Goal: Task Accomplishment & Management: Manage account settings

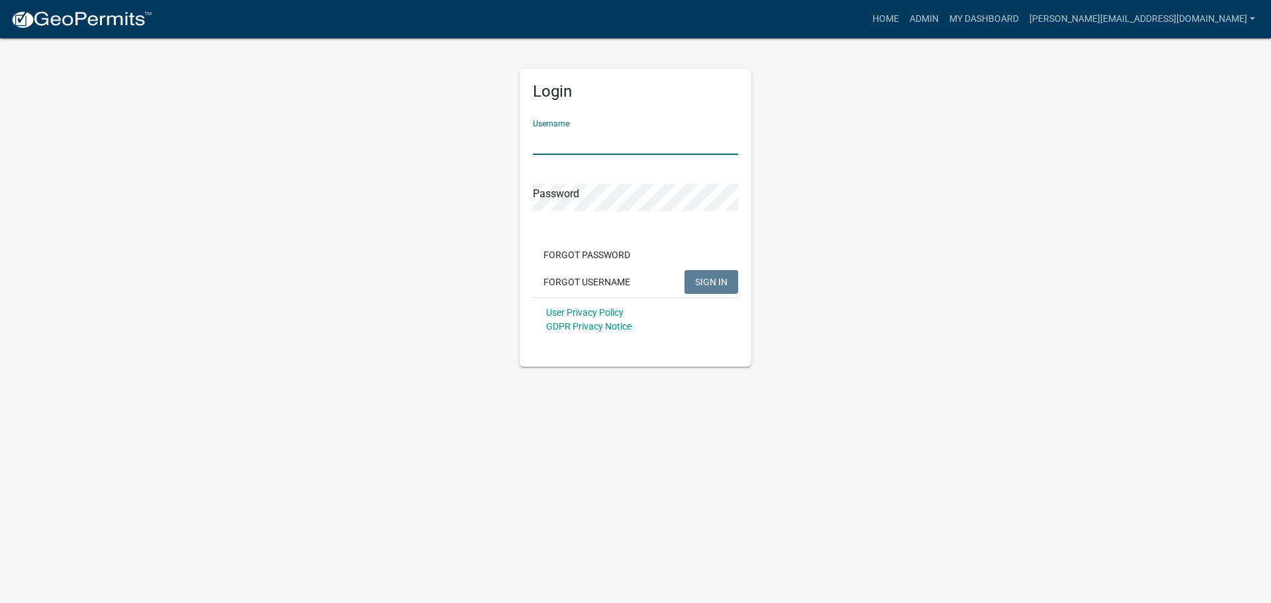
click at [553, 148] on input "Username" at bounding box center [635, 141] width 205 height 27
click at [654, 148] on input "[PERSON_NAME][EMAIL_ADDRESS][DOMAIN_NAME]" at bounding box center [635, 141] width 205 height 27
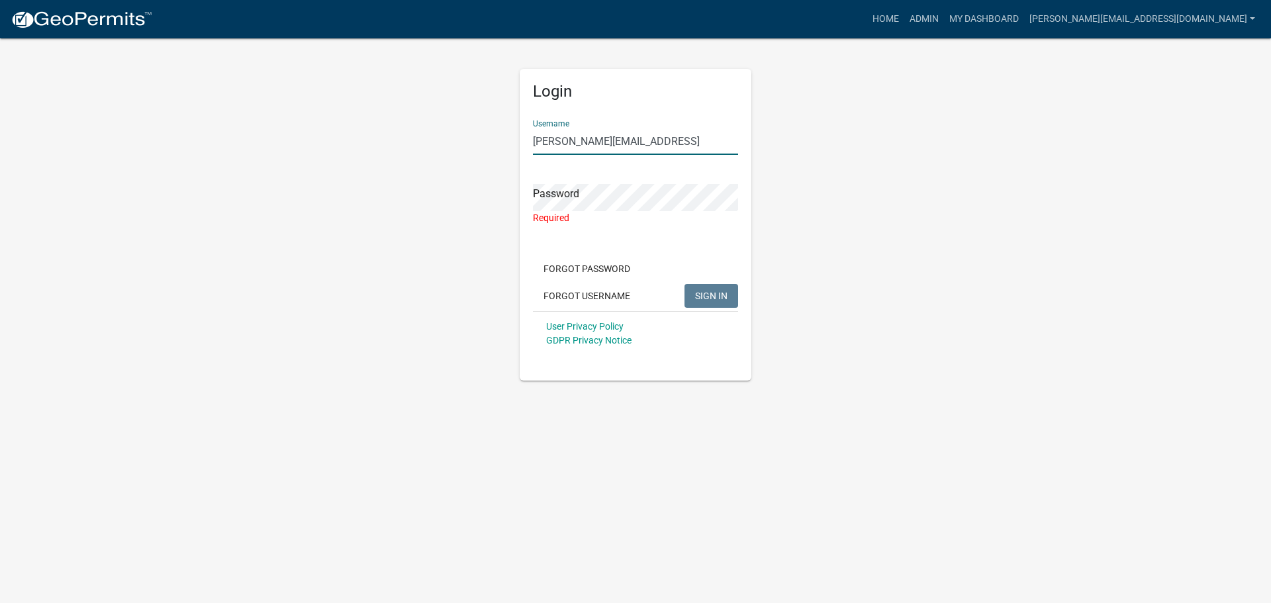
type input "[PERSON_NAME][EMAIL_ADDRESS][DOMAIN_NAME]"
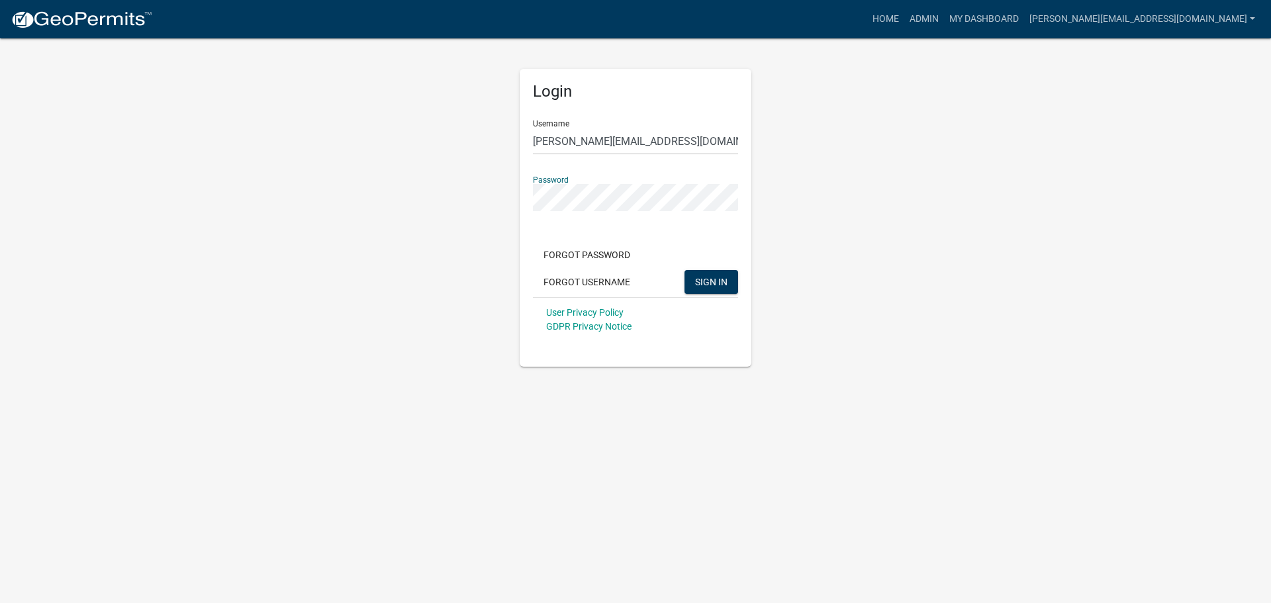
click at [684, 270] on button "SIGN IN" at bounding box center [711, 282] width 54 height 24
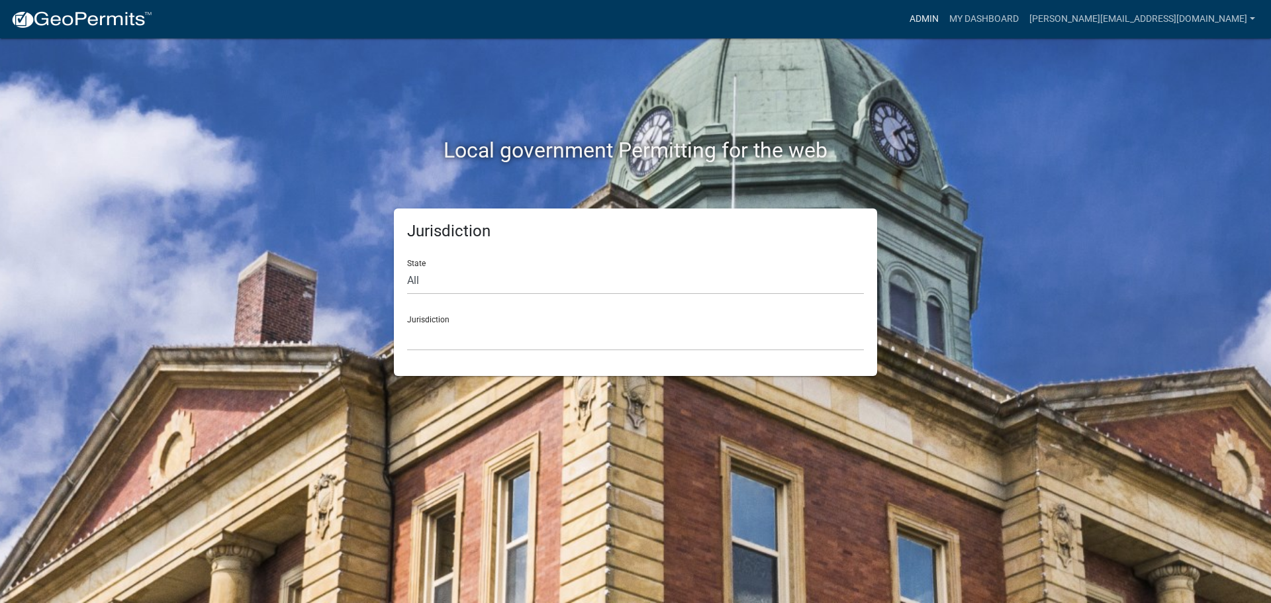
click at [944, 26] on link "Admin" at bounding box center [924, 19] width 40 height 25
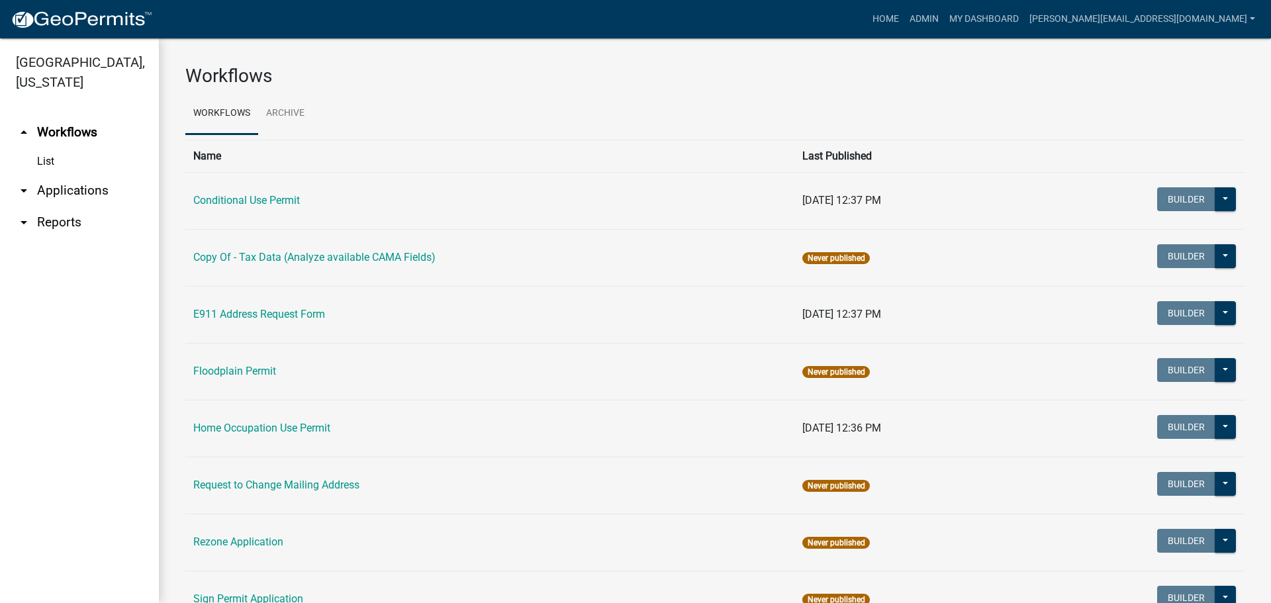
click at [63, 175] on link "arrow_drop_down Applications" at bounding box center [79, 191] width 159 height 32
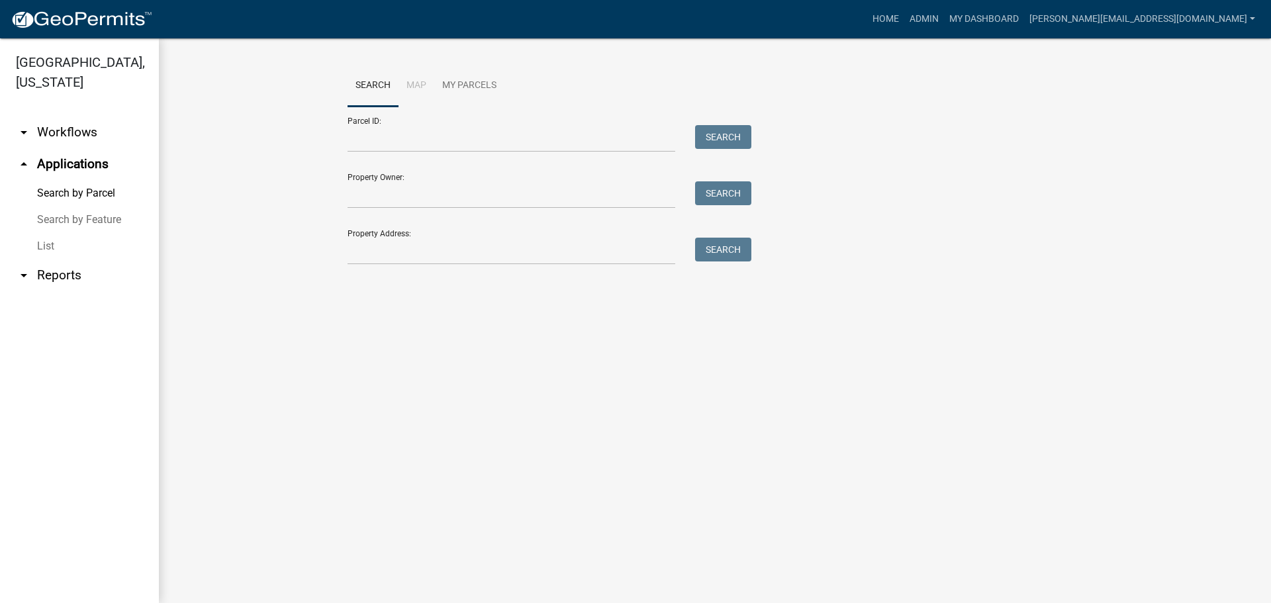
click at [48, 233] on link "List" at bounding box center [79, 246] width 159 height 26
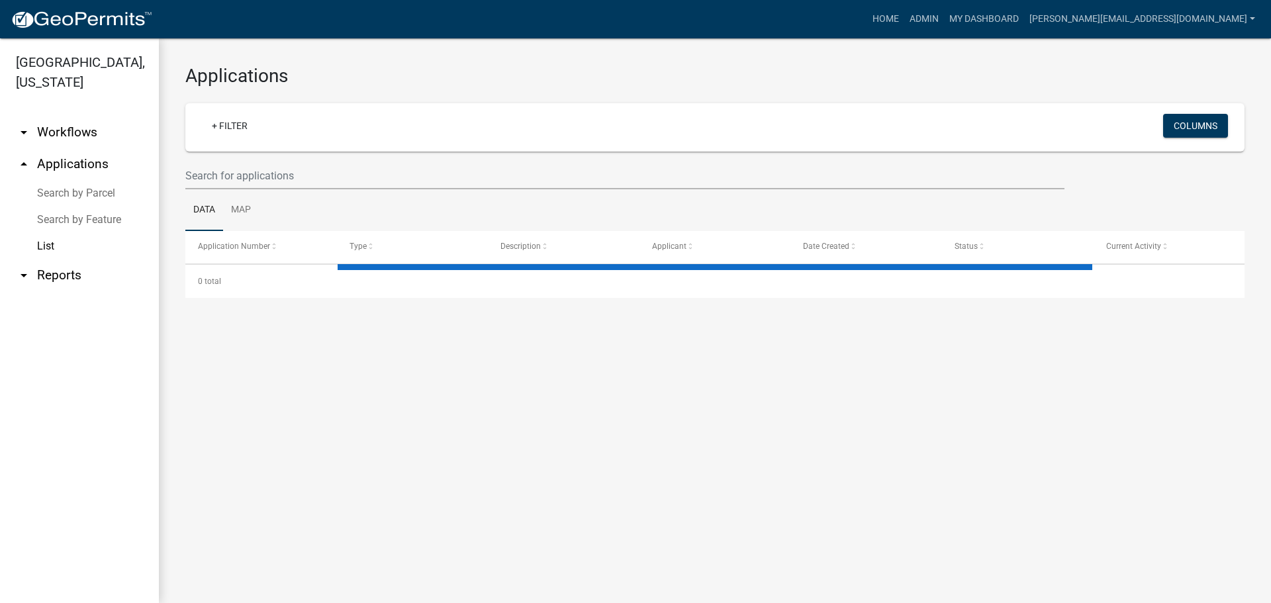
select select "3: 100"
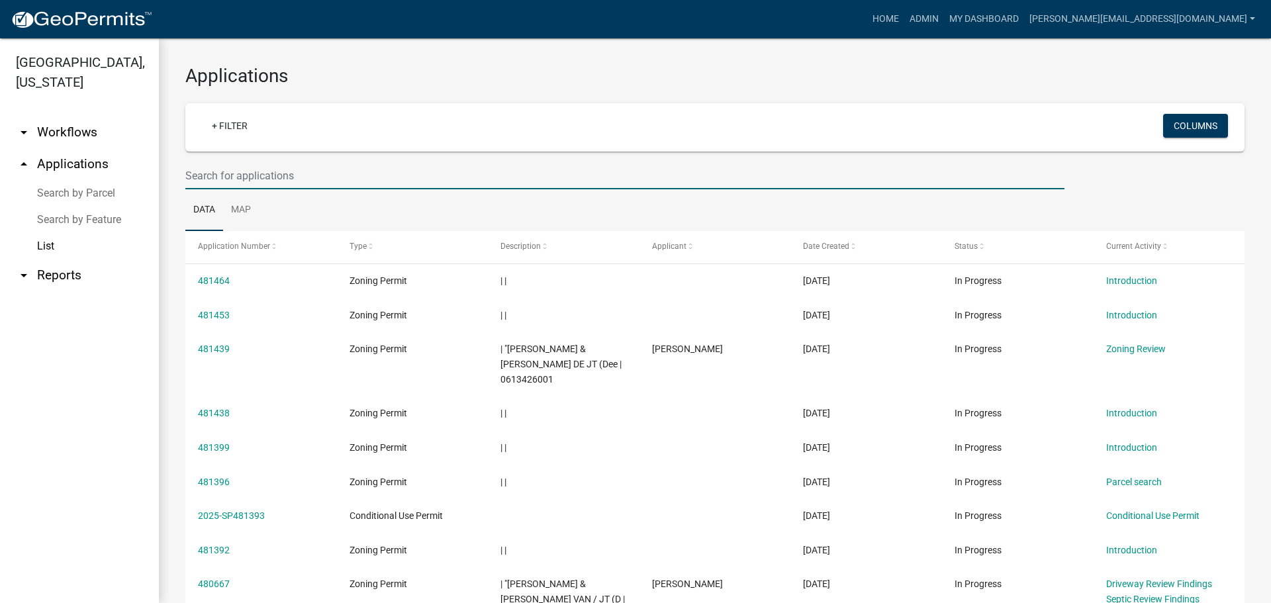
click at [236, 173] on input "text" at bounding box center [624, 175] width 879 height 27
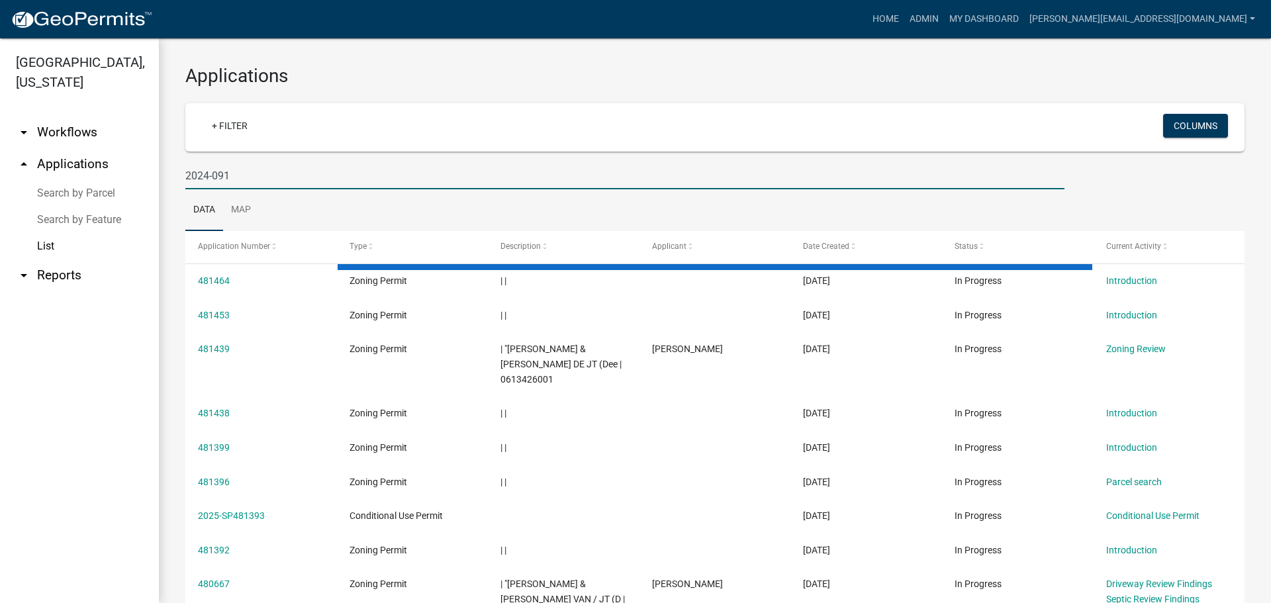
type input "2024-091"
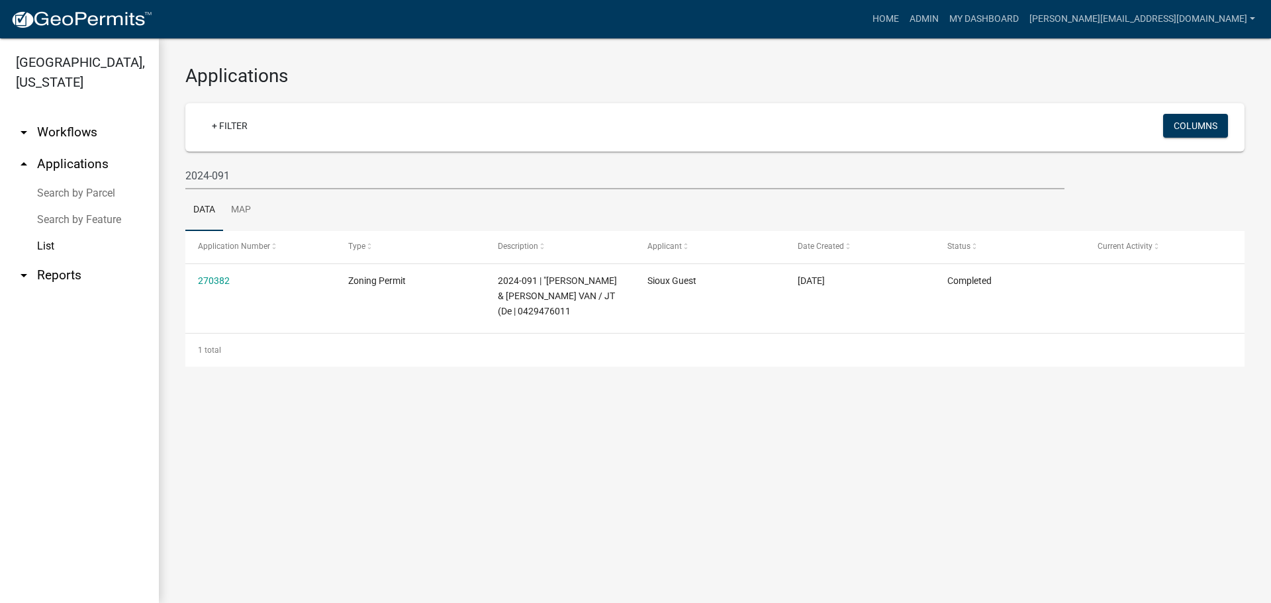
click at [211, 279] on link "270382" at bounding box center [214, 280] width 32 height 11
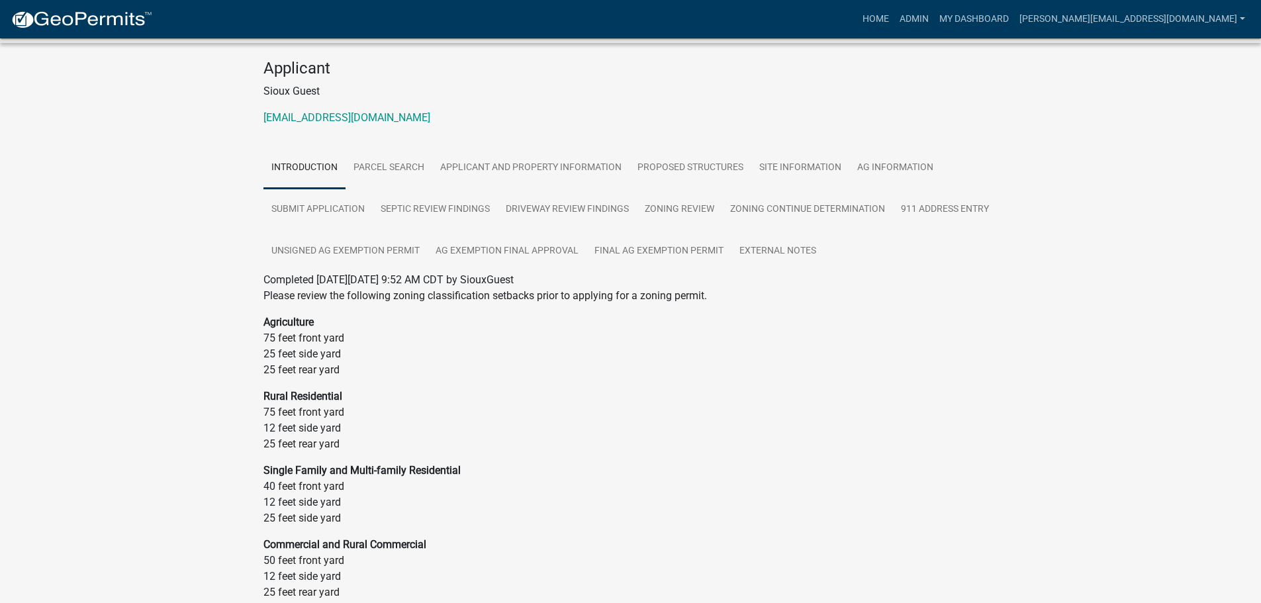
scroll to position [253, 0]
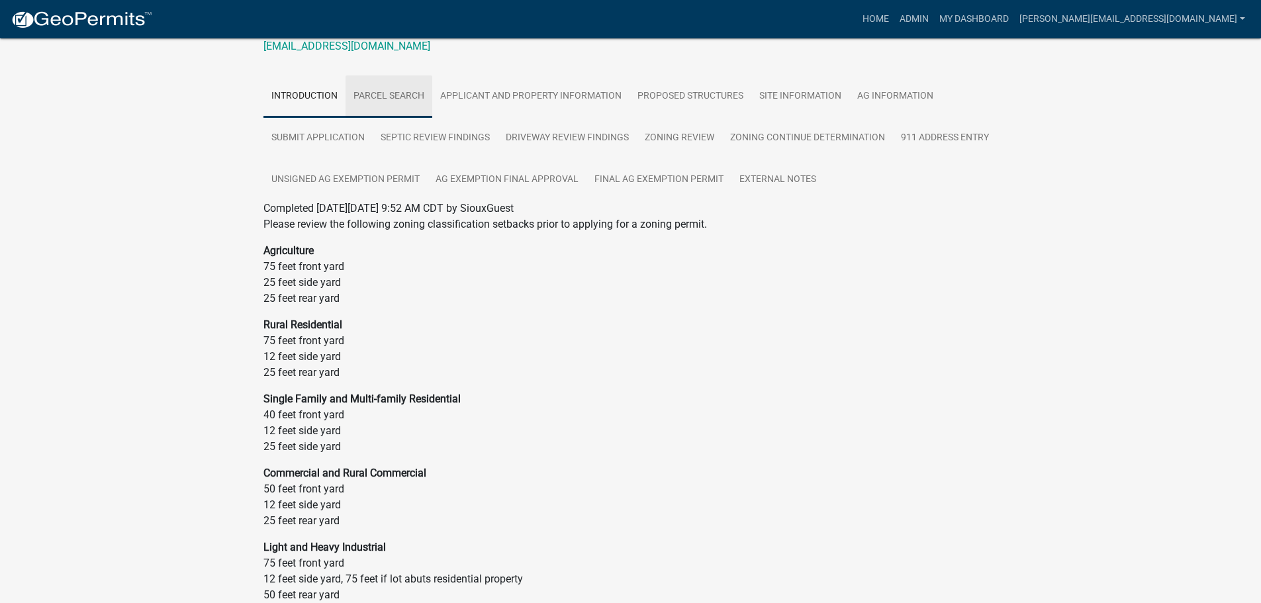
click at [389, 83] on link "Parcel search" at bounding box center [388, 96] width 87 height 42
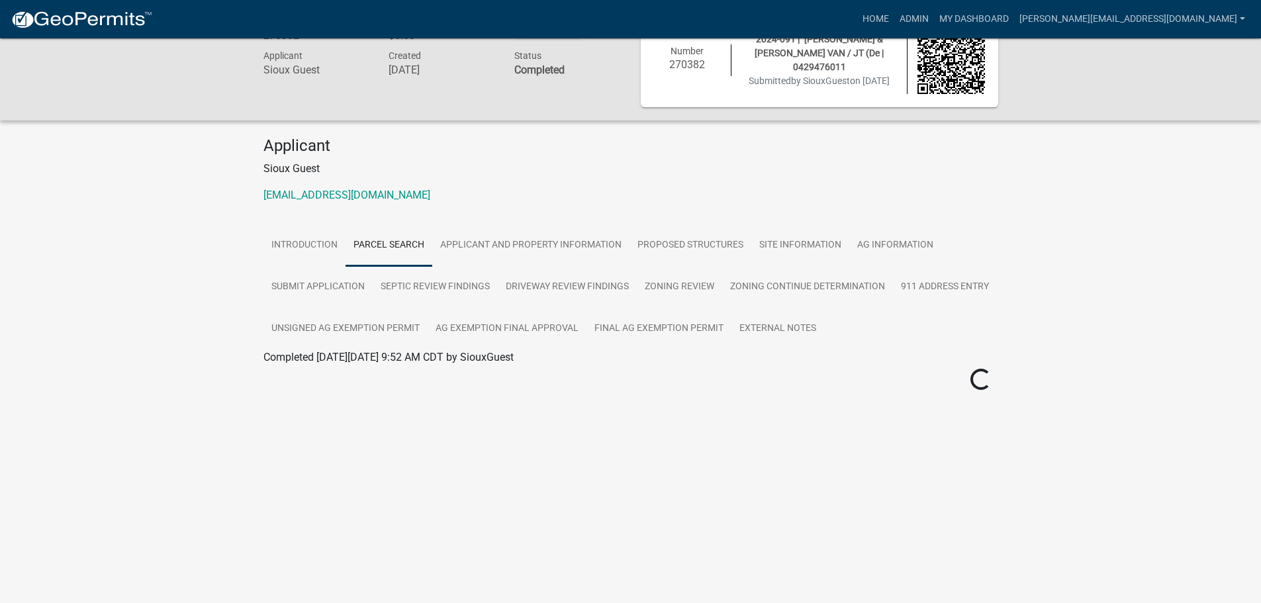
scroll to position [263, 0]
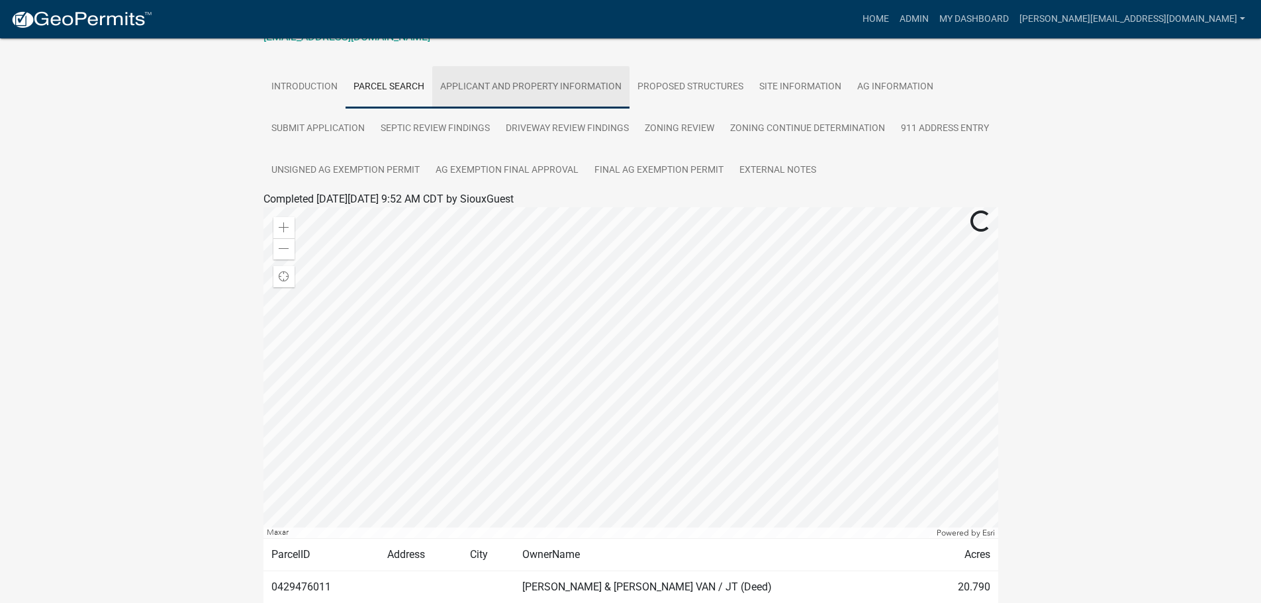
click at [509, 87] on link "Applicant and Property Information" at bounding box center [530, 87] width 197 height 42
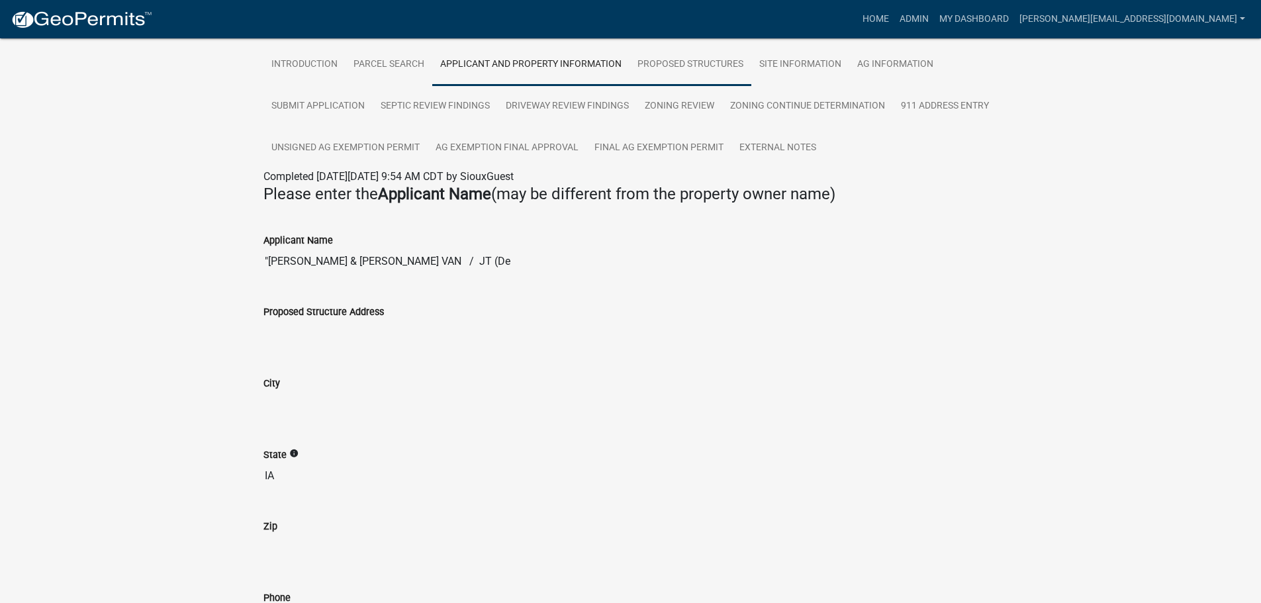
click at [721, 56] on link "Proposed Structures" at bounding box center [690, 65] width 122 height 42
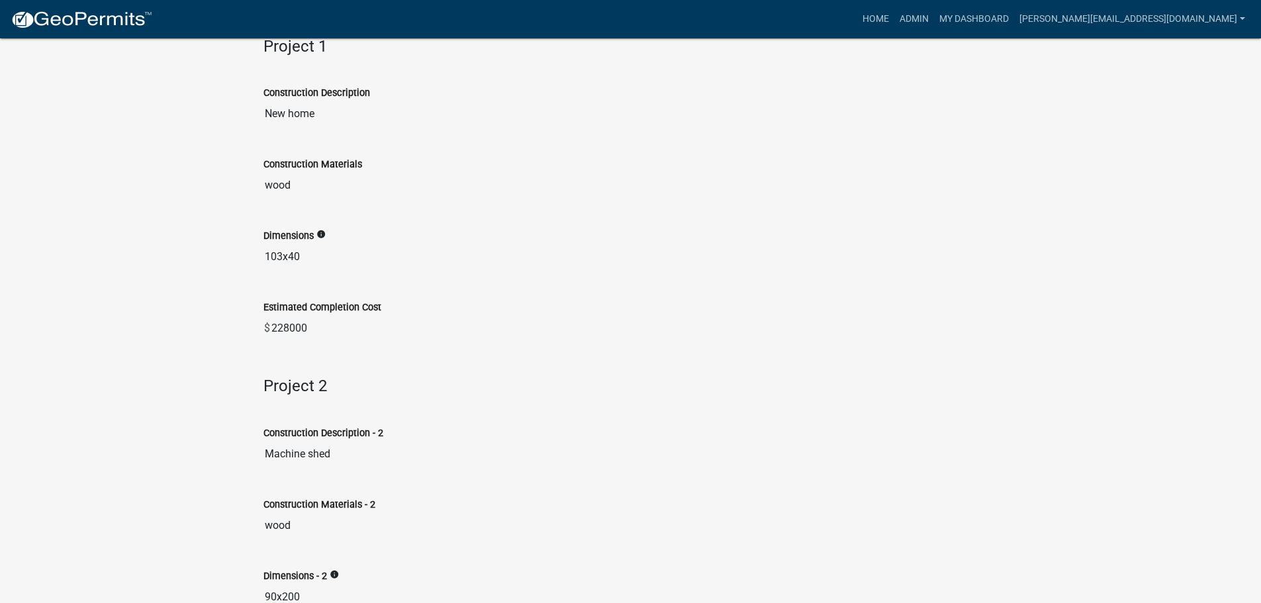
scroll to position [0, 0]
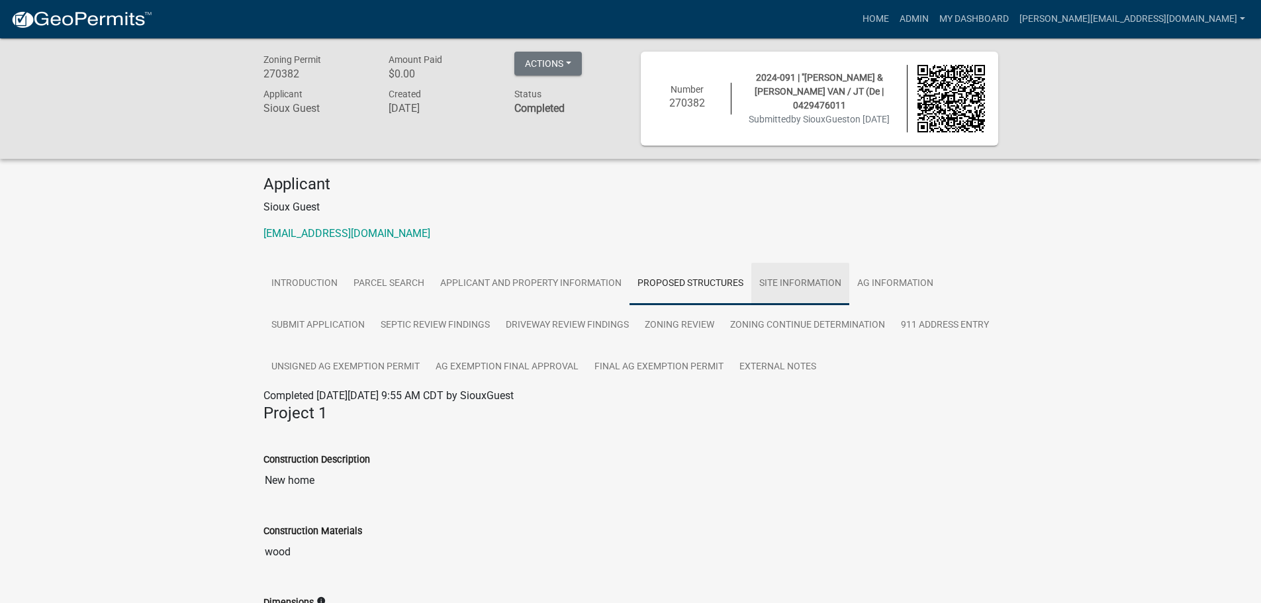
click at [823, 282] on link "Site Information" at bounding box center [800, 284] width 98 height 42
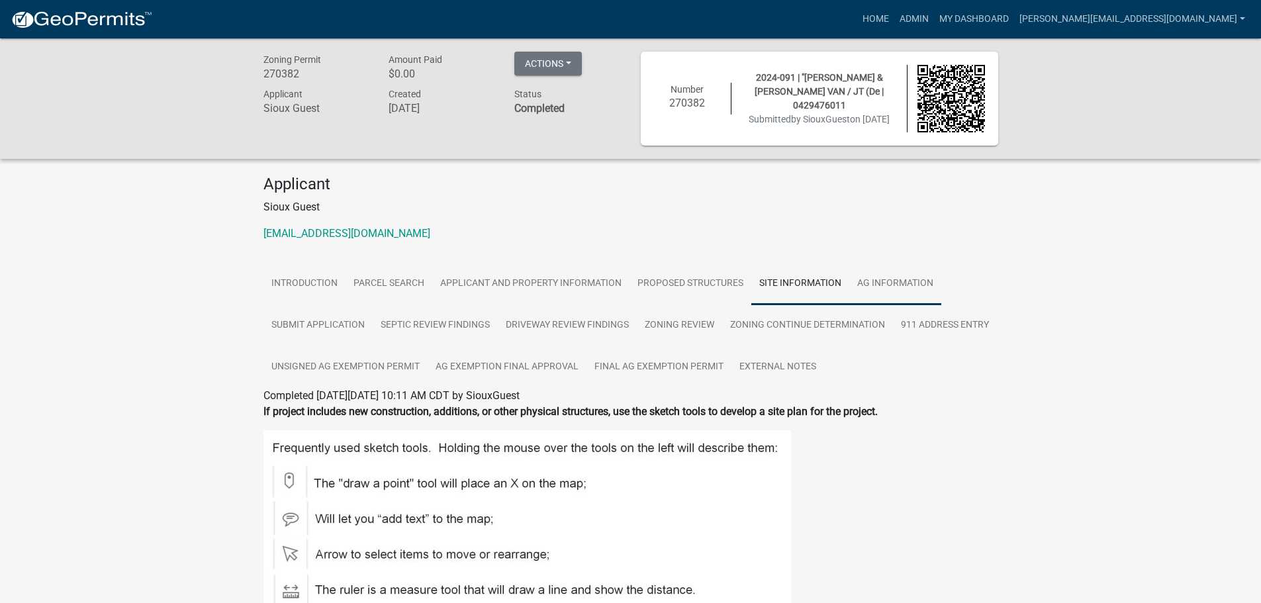
click at [892, 285] on link "Ag Information" at bounding box center [895, 284] width 92 height 42
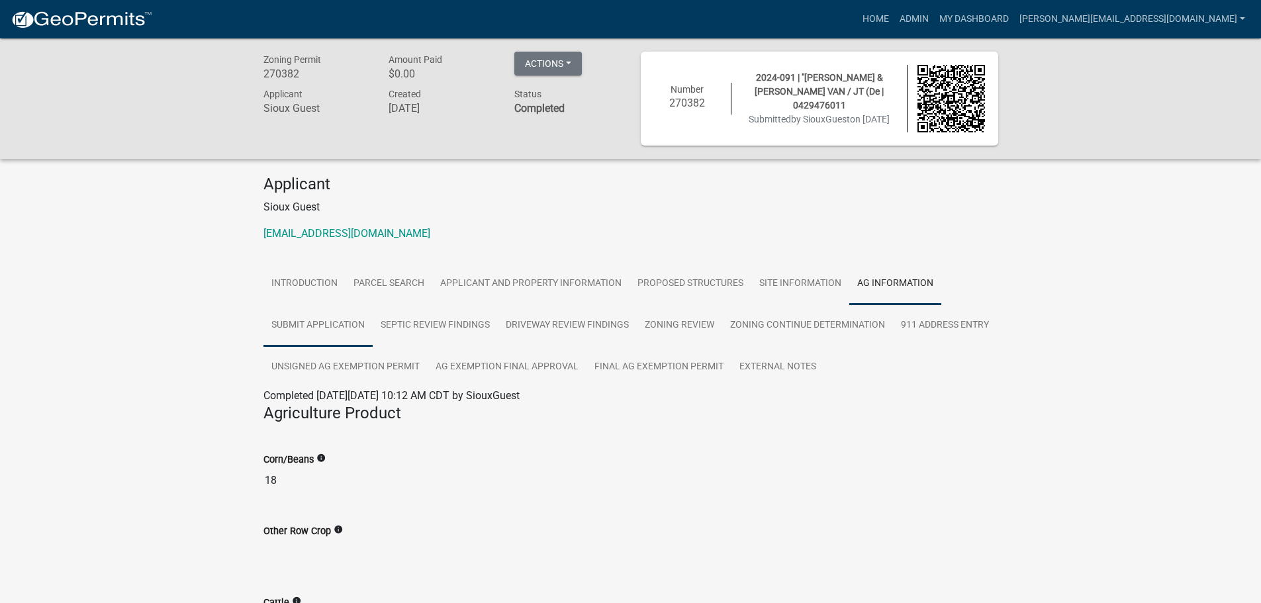
click at [328, 322] on link "Submit Application" at bounding box center [317, 325] width 109 height 42
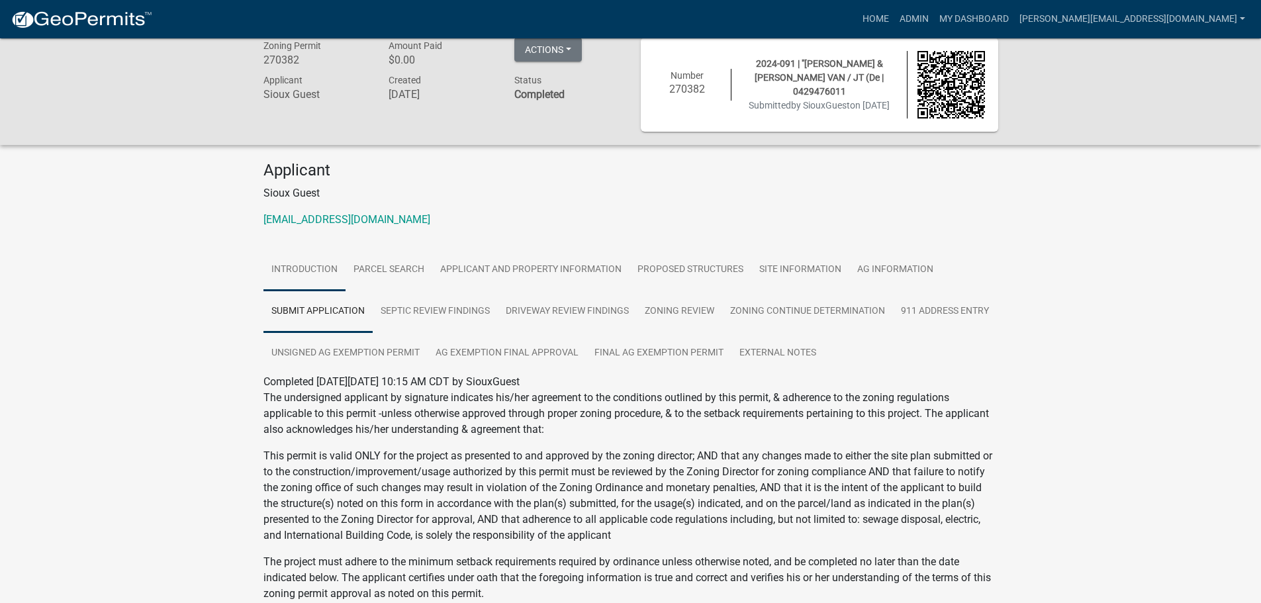
scroll to position [5, 0]
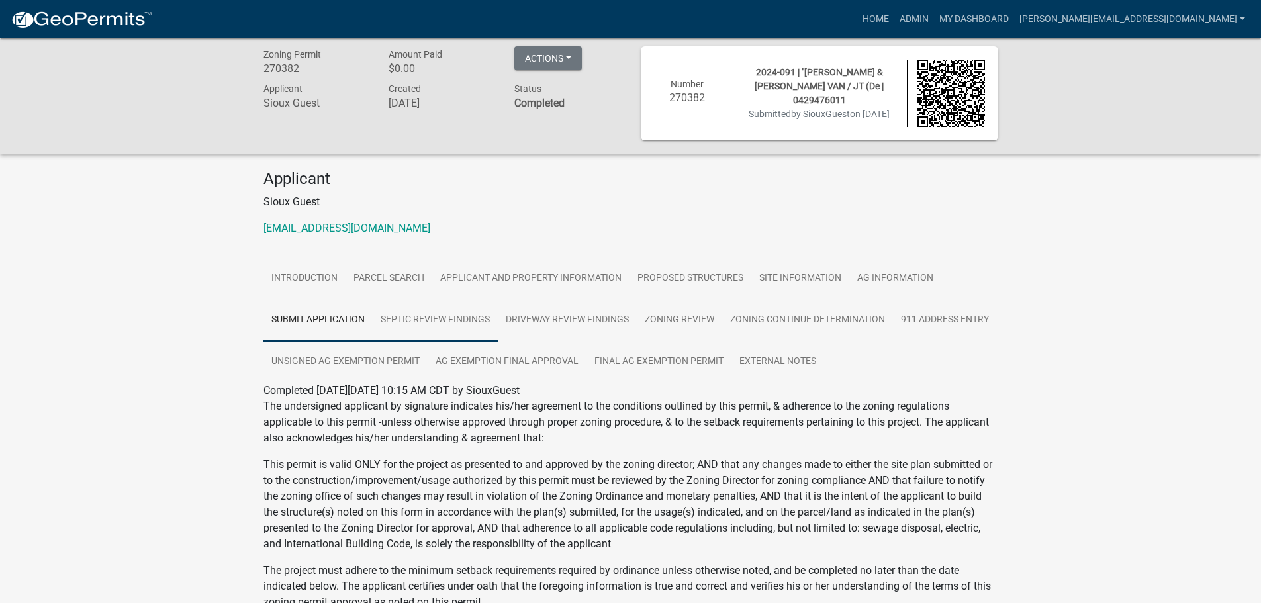
click at [400, 313] on link "Septic Review Findings" at bounding box center [435, 320] width 125 height 42
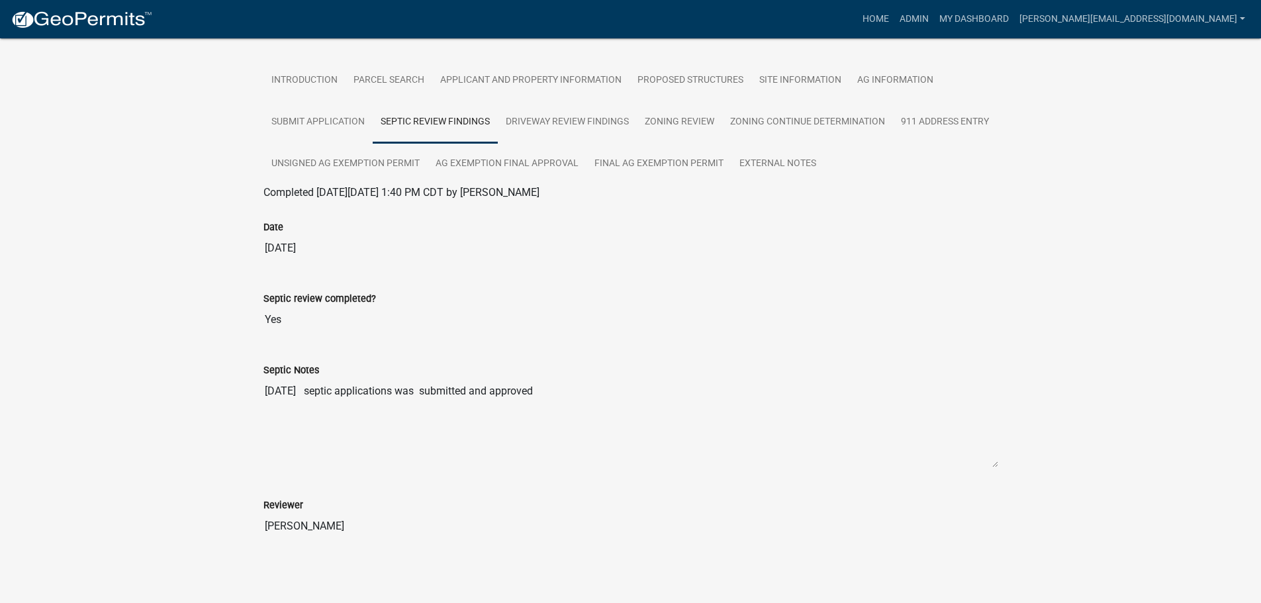
scroll to position [206, 0]
click at [565, 126] on link "Driveway Review Findings" at bounding box center [567, 120] width 139 height 42
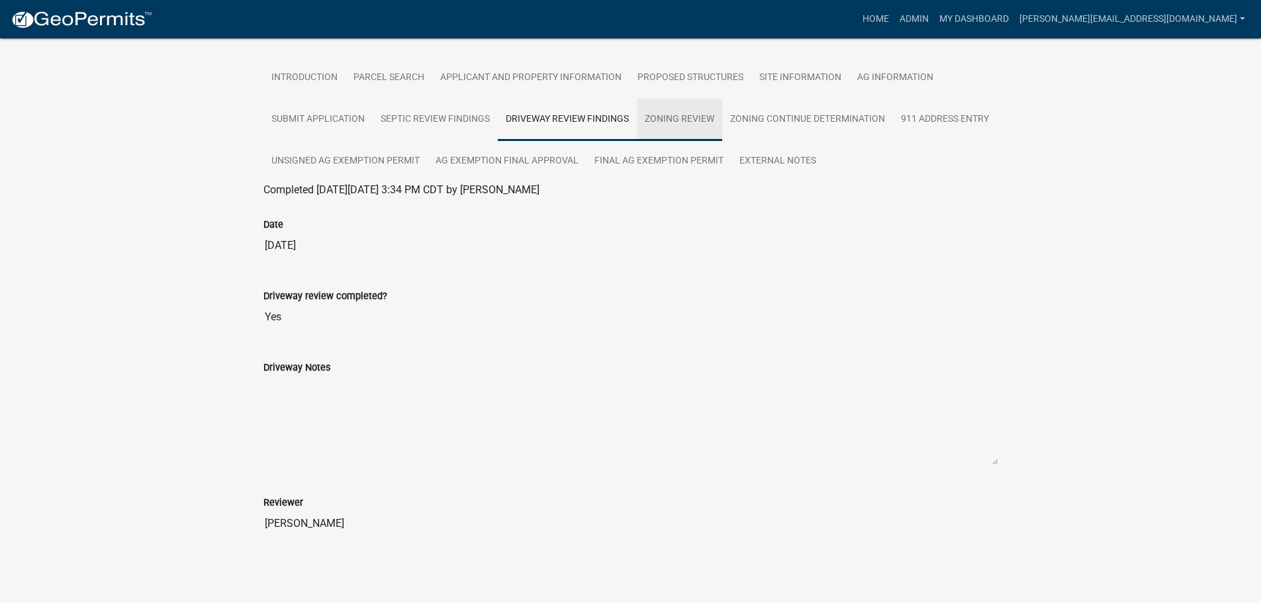
click at [707, 117] on link "Zoning Review" at bounding box center [679, 120] width 85 height 42
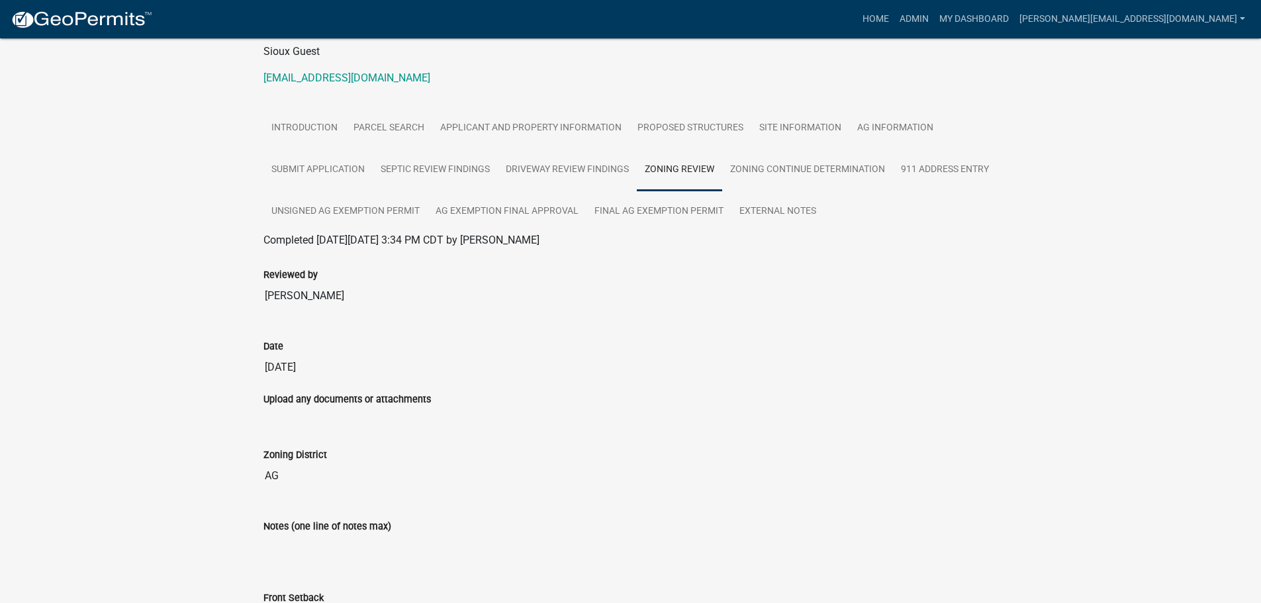
scroll to position [0, 0]
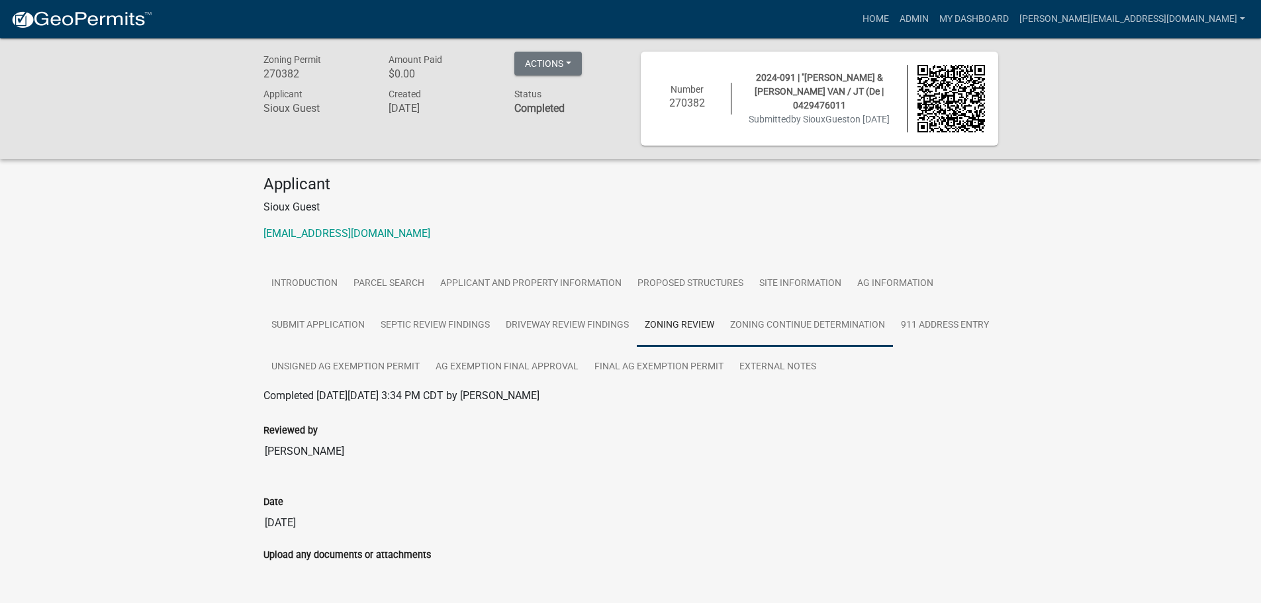
click at [766, 332] on link "Zoning Continue Determination" at bounding box center [807, 325] width 171 height 42
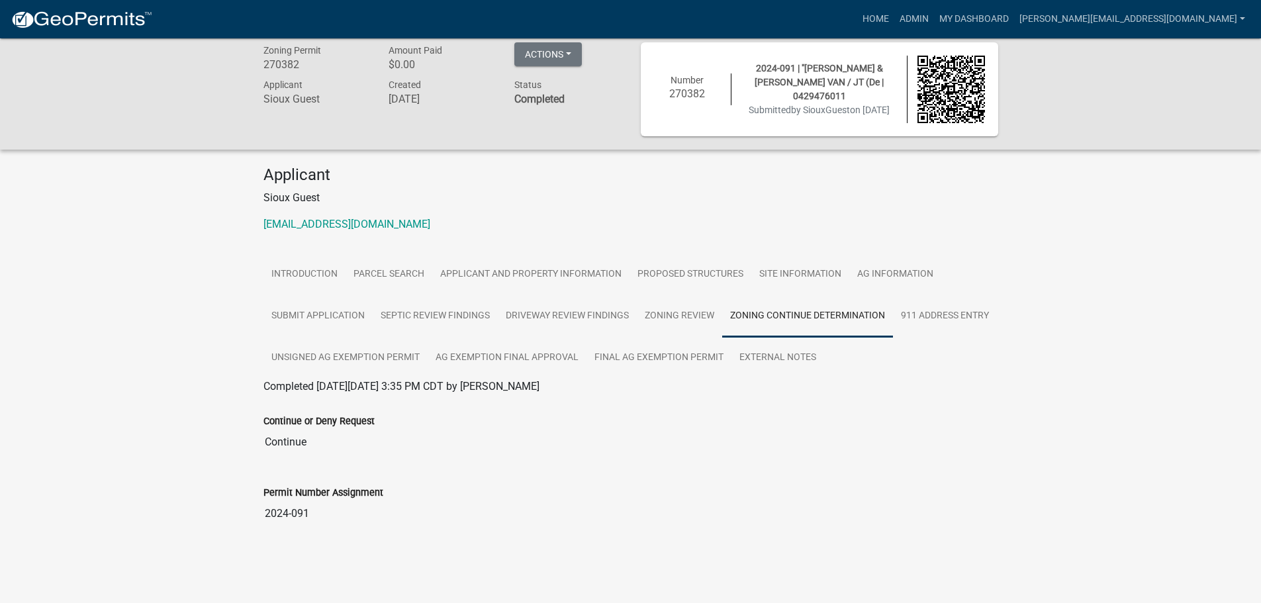
scroll to position [38, 0]
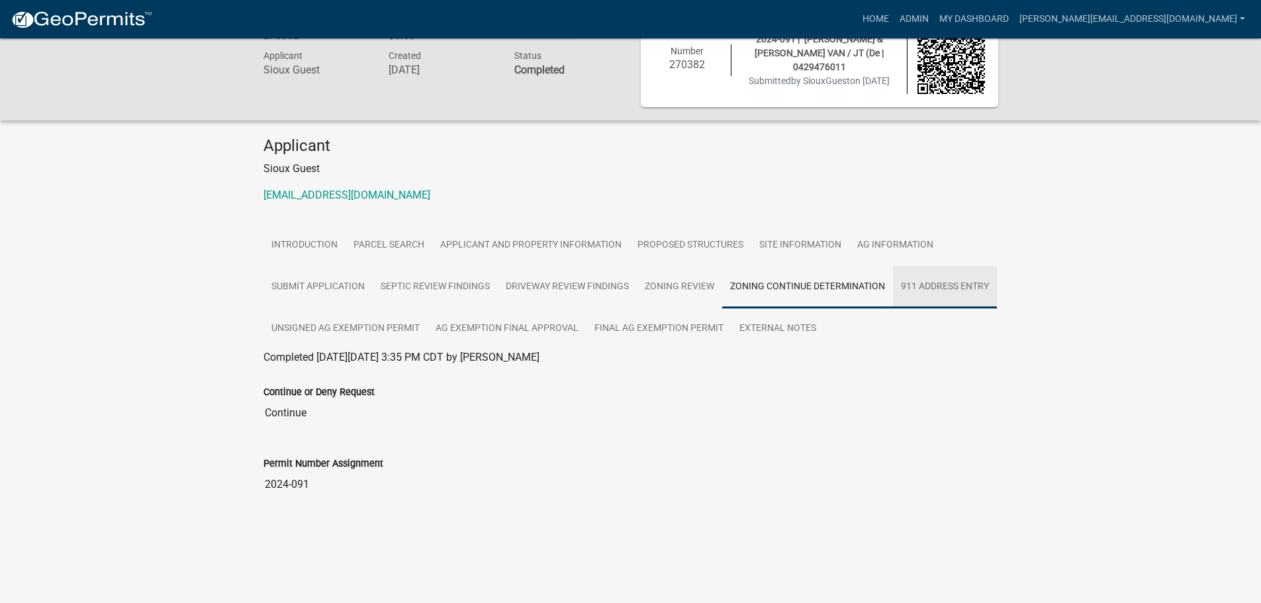
click at [961, 285] on link "911 Address Entry" at bounding box center [945, 287] width 104 height 42
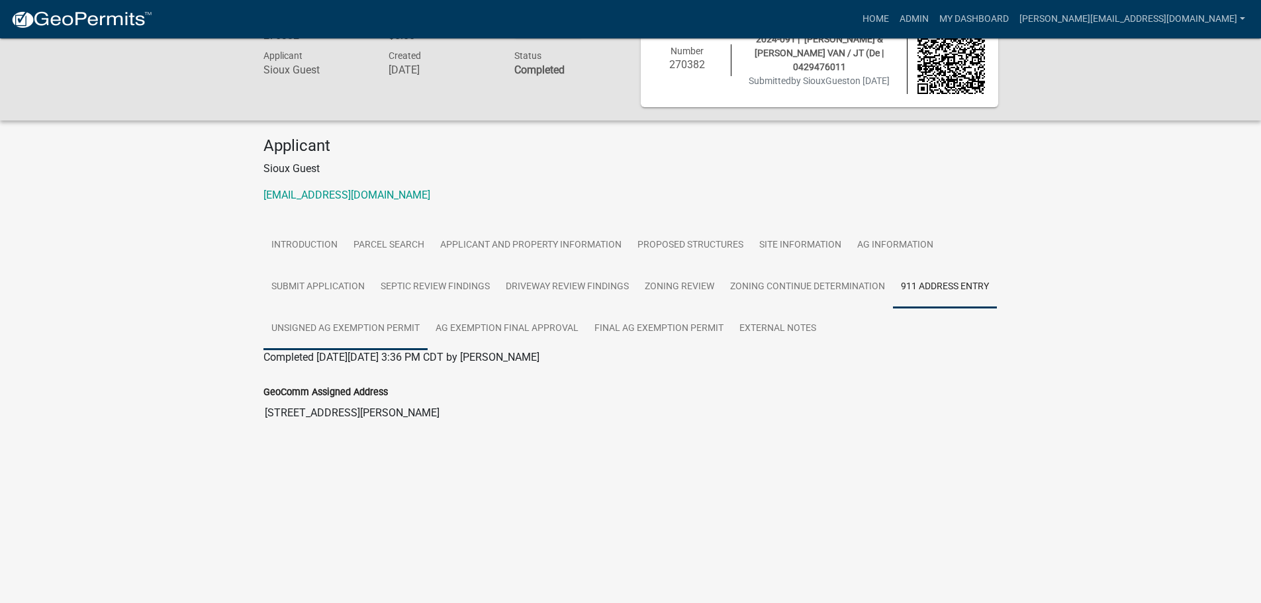
click at [314, 331] on link "Unsigned Ag Exemption Permit" at bounding box center [345, 329] width 164 height 42
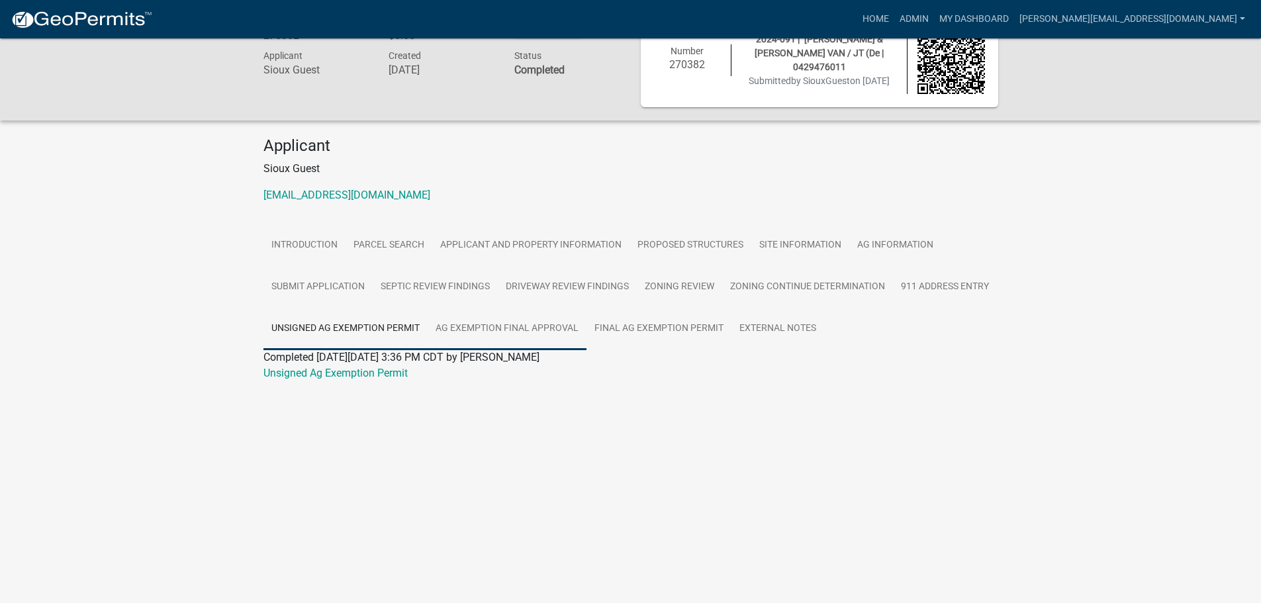
click at [519, 330] on link "Ag Exemption Final Approval" at bounding box center [506, 329] width 159 height 42
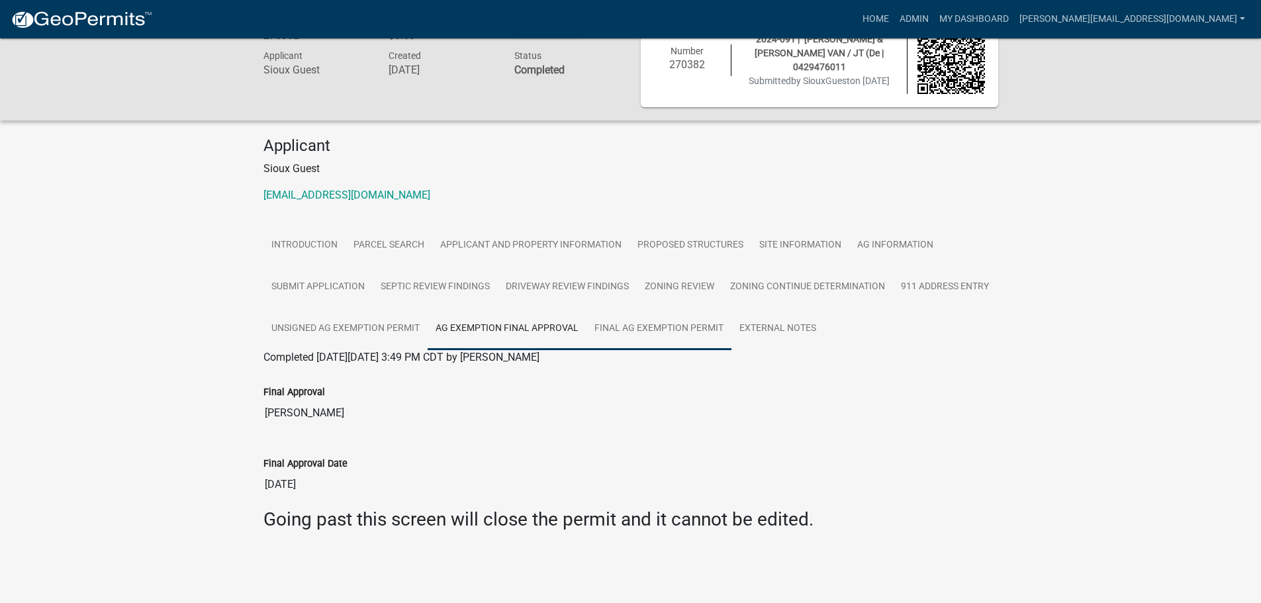
click at [676, 328] on link "Final Ag Exemption Permit" at bounding box center [658, 329] width 145 height 42
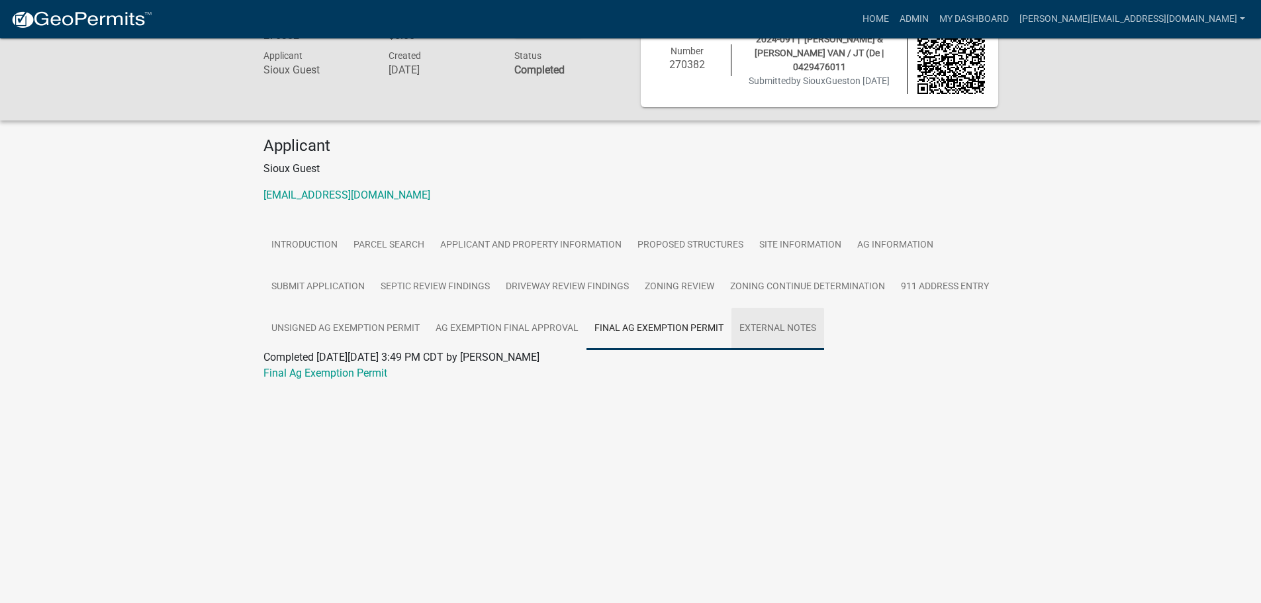
click at [776, 320] on link "External Notes" at bounding box center [777, 329] width 93 height 42
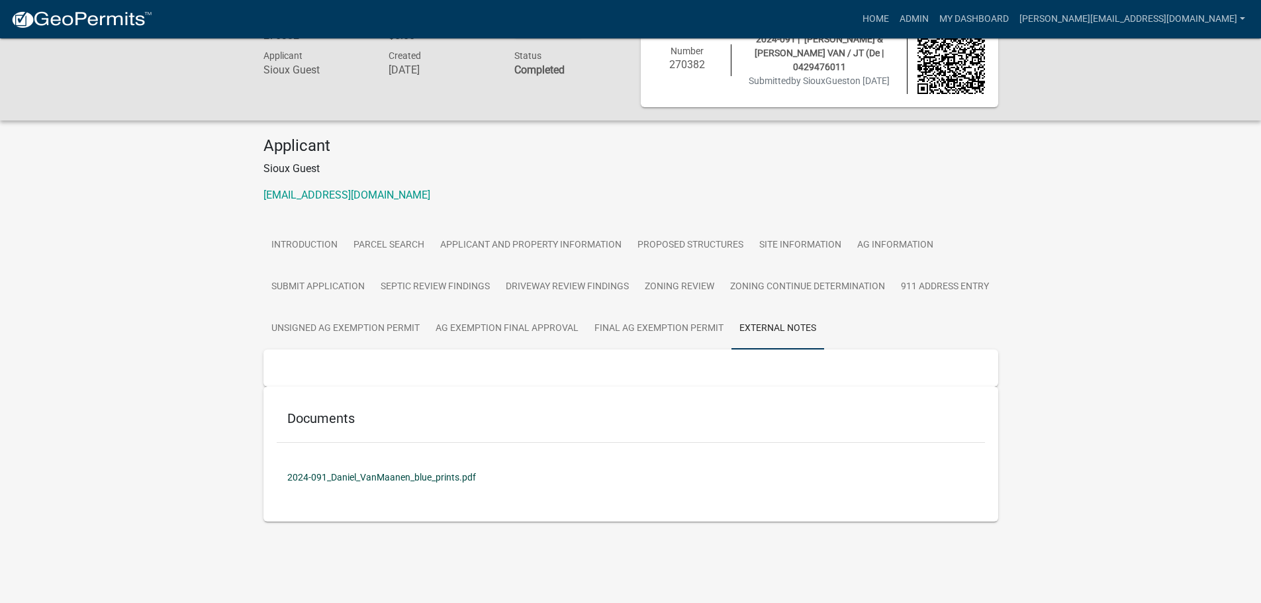
click at [403, 480] on link "2024-091_Daniel_VanMaanen_blue_prints.pdf" at bounding box center [631, 477] width 708 height 30
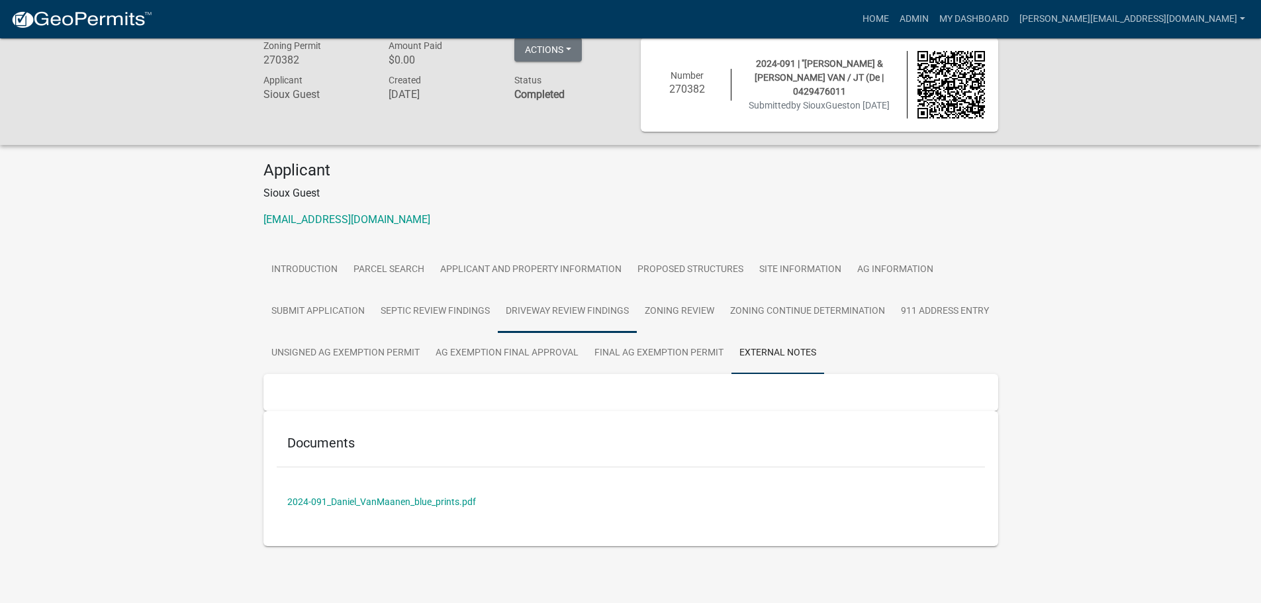
scroll to position [0, 0]
